Goal: Transaction & Acquisition: Purchase product/service

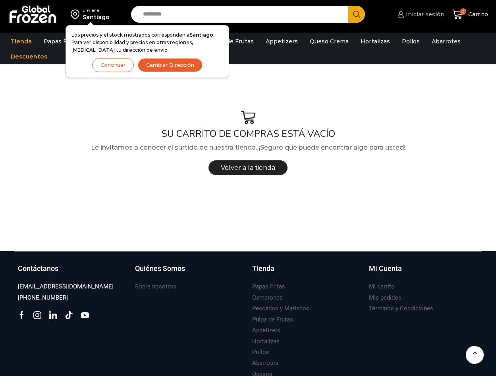
click at [434, 14] on span "Iniciar sesión" at bounding box center [424, 14] width 41 height 8
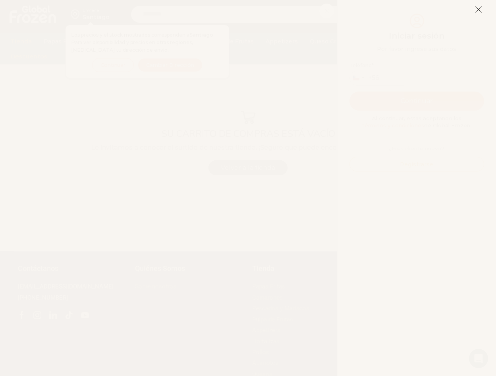
click at [477, 9] on icon at bounding box center [478, 9] width 7 height 7
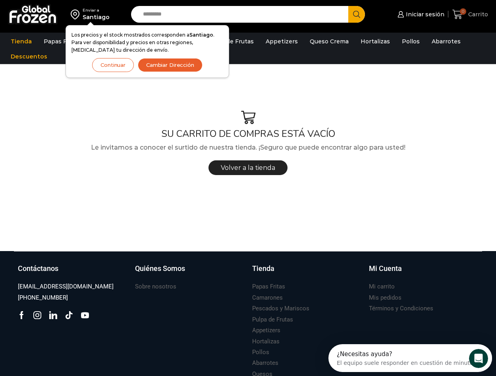
click at [471, 17] on span "Carrito" at bounding box center [478, 14] width 22 height 8
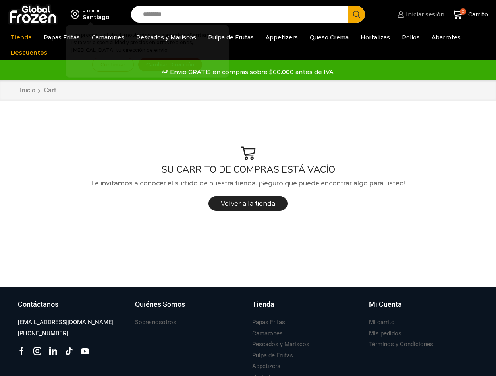
click at [426, 12] on span "Iniciar sesión" at bounding box center [424, 14] width 41 height 8
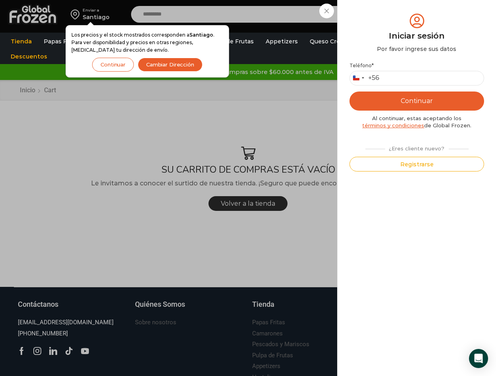
click at [418, 69] on p "Teléfono * [GEOGRAPHIC_DATA] +56 +56 [GEOGRAPHIC_DATA] +54 [GEOGRAPHIC_DATA] +56" at bounding box center [417, 73] width 135 height 23
click at [418, 76] on input "Teléfono *" at bounding box center [417, 78] width 135 height 15
type input "*********"
click at [408, 102] on button "Continuar" at bounding box center [417, 100] width 135 height 19
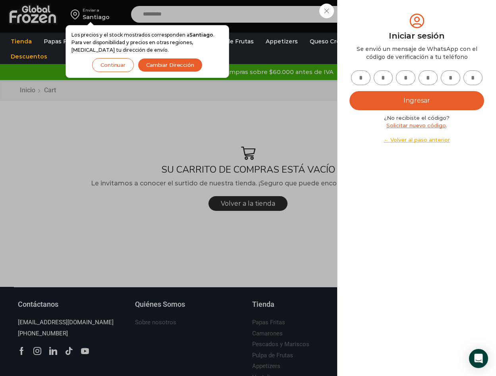
click at [362, 76] on input "text" at bounding box center [360, 77] width 19 height 15
type input "*"
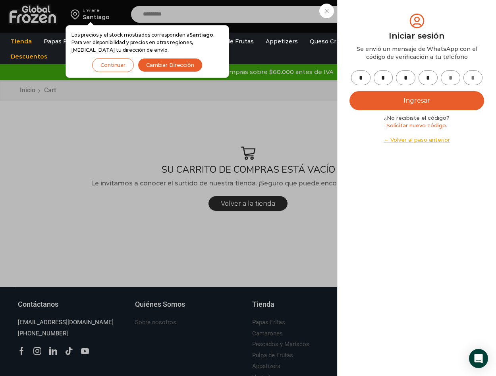
type input "*"
click at [384, 99] on button "Ingresar" at bounding box center [417, 100] width 135 height 19
click at [387, 104] on button "Ingresar" at bounding box center [417, 100] width 135 height 19
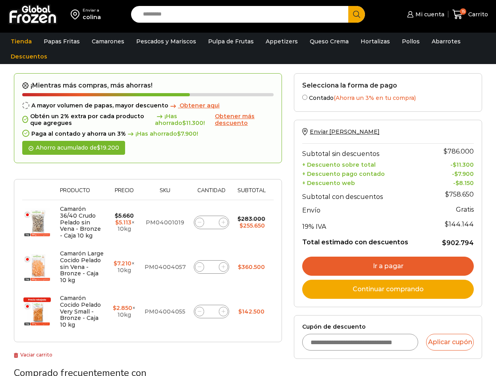
scroll to position [40, 0]
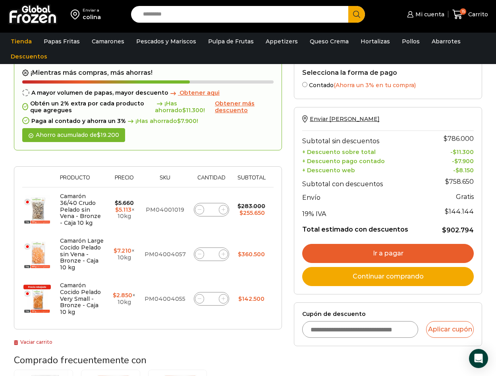
click at [331, 334] on input "Cupón de descuento" at bounding box center [360, 329] width 116 height 17
type input "*******"
click at [464, 333] on button "Aplicar cupón" at bounding box center [450, 329] width 48 height 17
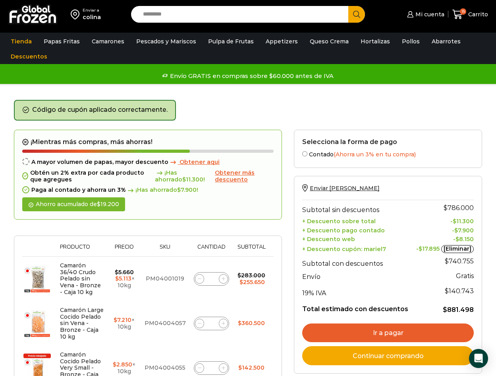
scroll to position [40, 0]
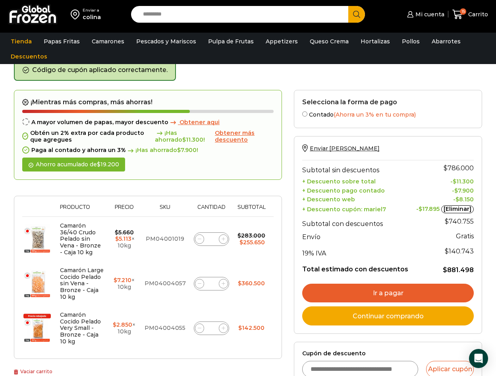
click at [386, 292] on link "Ir a pagar" at bounding box center [388, 292] width 172 height 19
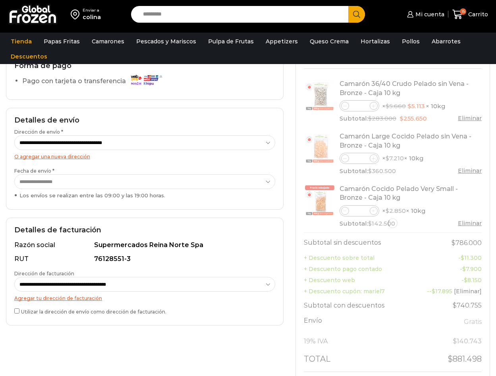
scroll to position [79, 0]
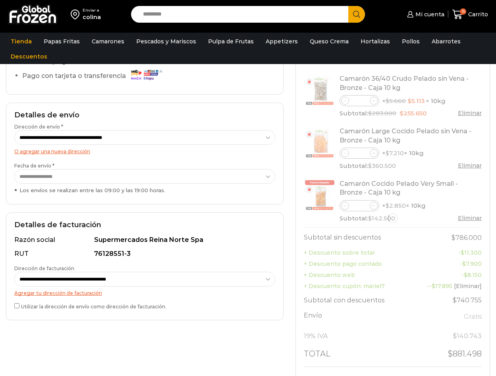
click at [155, 308] on label "Utilizar la dirección de envío como dirección de facturación." at bounding box center [144, 305] width 261 height 8
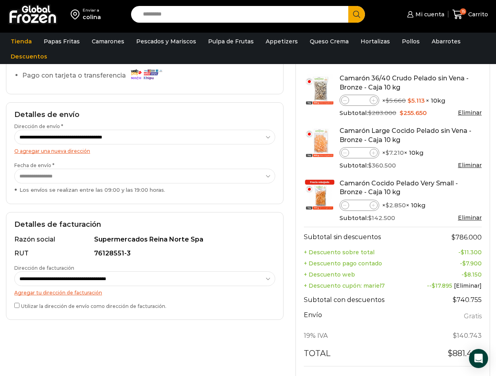
scroll to position [199, 0]
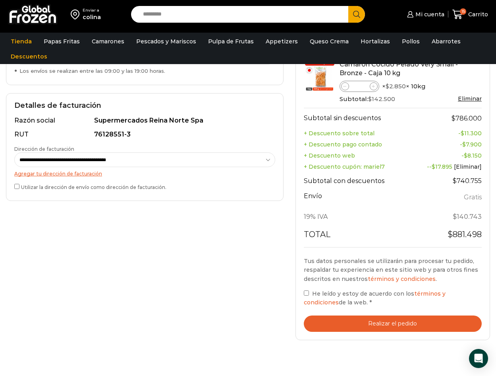
click at [315, 290] on span "He leído y estoy de acuerdo con los términos y condiciones de la web." at bounding box center [375, 298] width 142 height 16
click at [347, 323] on button "Realizar el pedido" at bounding box center [393, 323] width 178 height 16
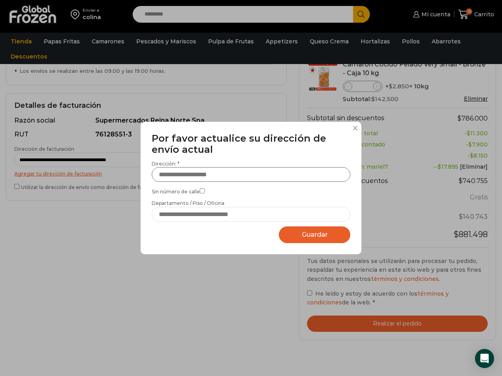
click at [175, 174] on input "Dirección: *" at bounding box center [251, 174] width 199 height 15
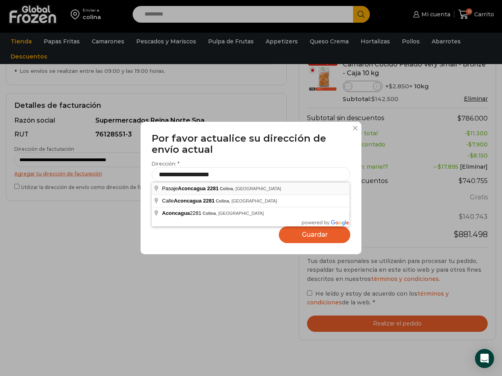
type input "**********"
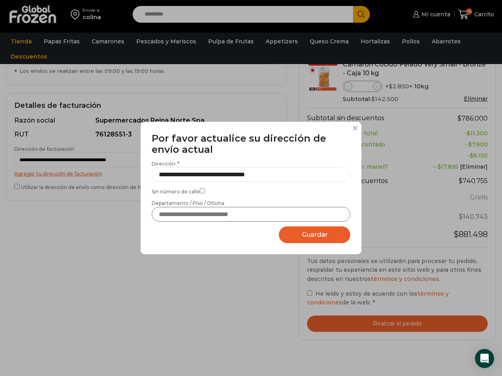
click at [242, 218] on input "Departamento / Piso / Oficina" at bounding box center [251, 214] width 199 height 15
type input "**********"
click at [285, 232] on button "Guardar Guardando..." at bounding box center [315, 234] width 72 height 17
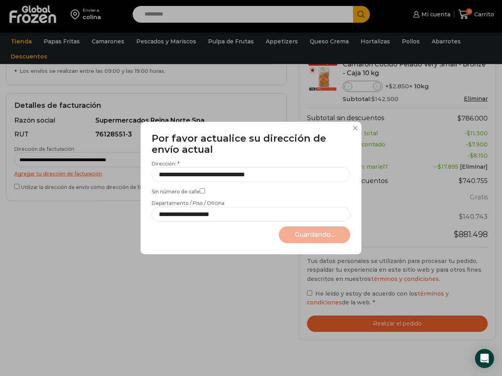
select select "*******"
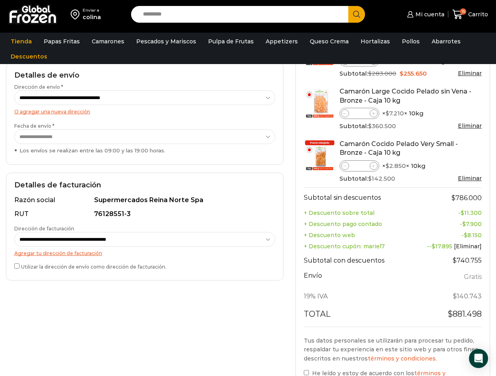
scroll to position [159, 0]
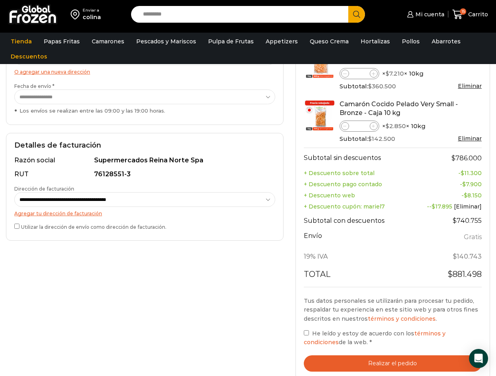
click at [385, 364] on button "Realizar el pedido" at bounding box center [393, 363] width 178 height 16
